Goal: Task Accomplishment & Management: Use online tool/utility

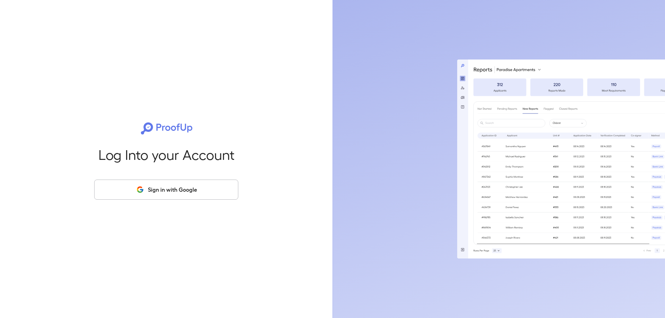
click at [202, 196] on button "Sign in with Google" at bounding box center [166, 190] width 144 height 20
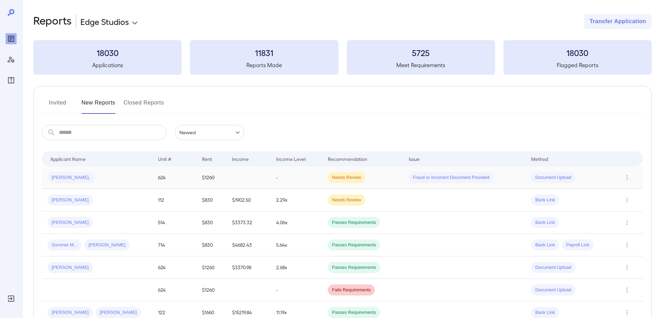
click at [306, 181] on td "-" at bounding box center [297, 178] width 52 height 23
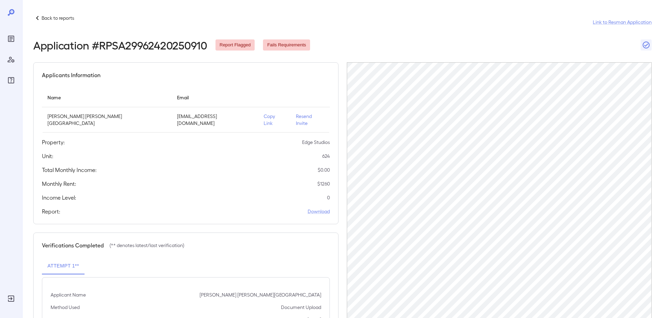
click at [264, 118] on p "Copy Link" at bounding box center [274, 120] width 21 height 14
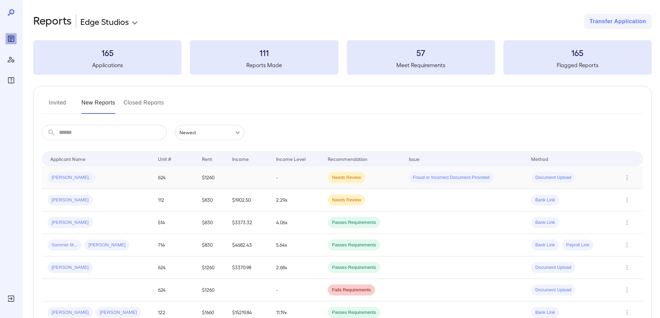
click at [301, 177] on td "-" at bounding box center [297, 178] width 52 height 23
